Goal: Information Seeking & Learning: Learn about a topic

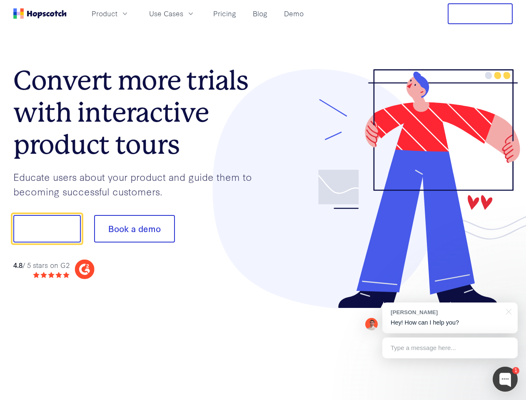
click at [263, 200] on div at bounding box center [388, 189] width 250 height 240
click at [117, 13] on span "Product" at bounding box center [105, 13] width 26 height 10
click at [183, 13] on span "Use Cases" at bounding box center [166, 13] width 34 height 10
click at [480, 14] on button "Free Trial" at bounding box center [480, 13] width 65 height 21
click at [47, 229] on button "Show me!" at bounding box center [46, 228] width 67 height 27
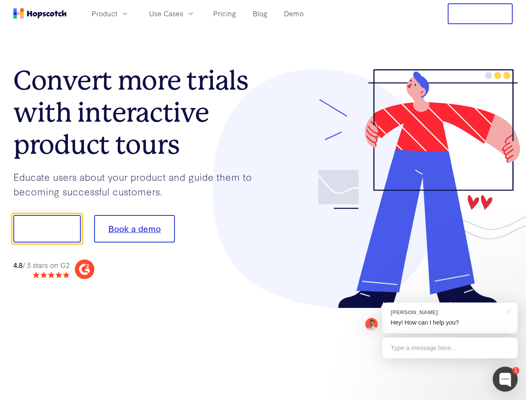
click at [134, 229] on button "Book a demo" at bounding box center [134, 228] width 81 height 27
click at [505, 379] on div at bounding box center [505, 379] width 25 height 25
click at [450, 318] on div "[PERSON_NAME] Hey! How can I help you?" at bounding box center [449, 317] width 135 height 31
click at [507, 311] on div at bounding box center [440, 228] width 156 height 278
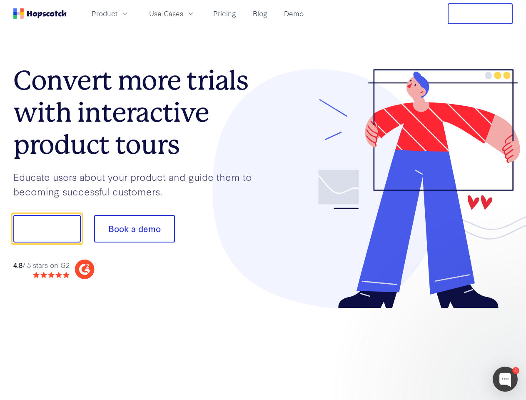
click at [450, 348] on div at bounding box center [440, 283] width 156 height 166
